Goal: Check status: Check status

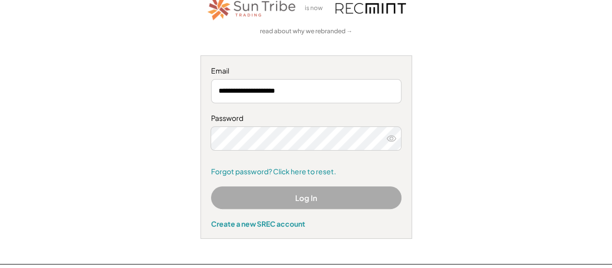
scroll to position [77, 0]
click at [347, 194] on button "Log In" at bounding box center [306, 197] width 190 height 23
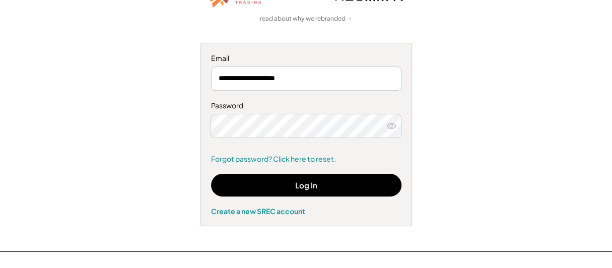
scroll to position [102, 0]
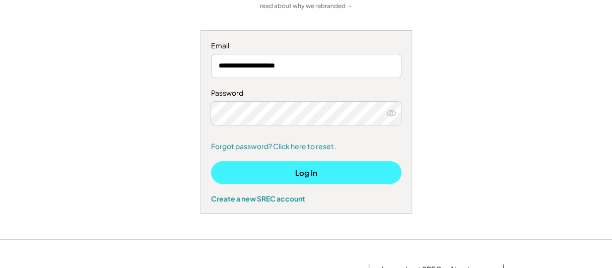
click at [316, 172] on button "Log In" at bounding box center [306, 172] width 190 height 23
click at [267, 170] on button "Log In" at bounding box center [306, 172] width 190 height 23
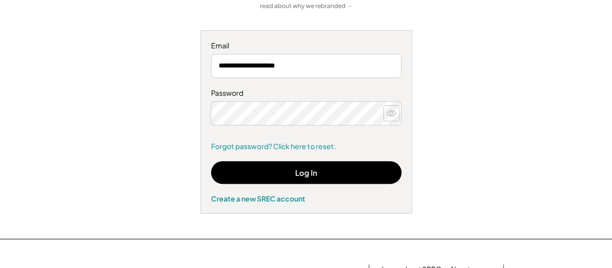
click at [391, 113] on icon at bounding box center [391, 113] width 10 height 10
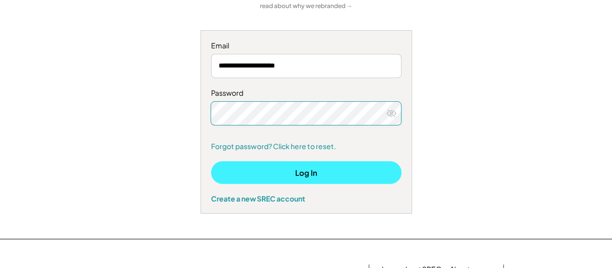
click at [273, 165] on button "Log In" at bounding box center [306, 172] width 190 height 23
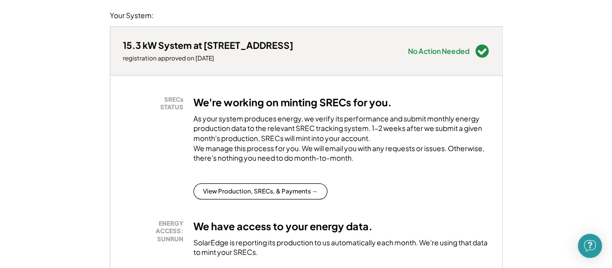
scroll to position [126, 0]
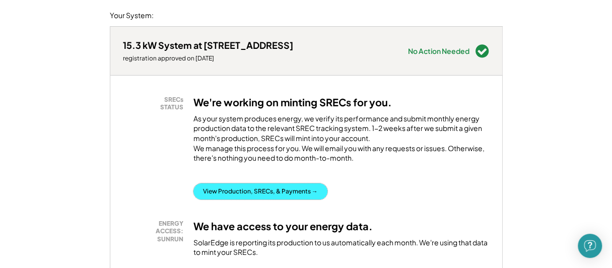
click at [278, 197] on button "View Production, SRECs, & Payments →" at bounding box center [260, 191] width 134 height 16
